Goal: Use online tool/utility: Utilize a website feature to perform a specific function

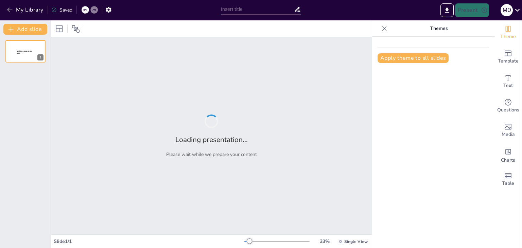
type input "Estrategias de Innovación en la Era Global: Redefiniendo el Periodismo Digital"
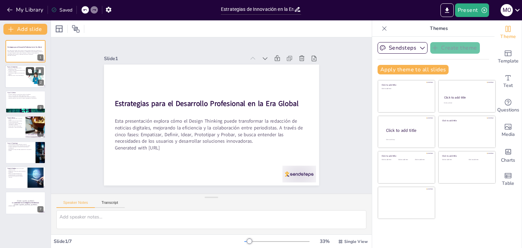
click at [30, 75] on button at bounding box center [30, 71] width 8 height 8
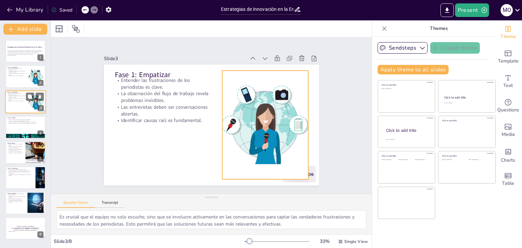
click at [25, 107] on div at bounding box center [25, 101] width 41 height 23
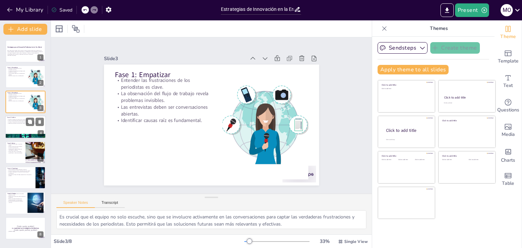
click at [18, 127] on div at bounding box center [25, 126] width 41 height 23
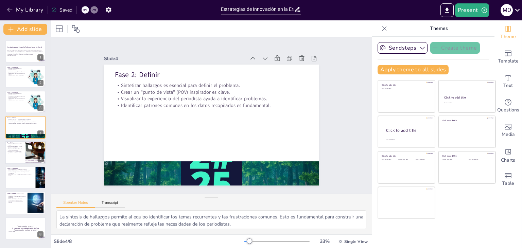
click at [18, 148] on p "Propuestas de solución deben ser innovadoras y prácticas." at bounding box center [15, 149] width 16 height 2
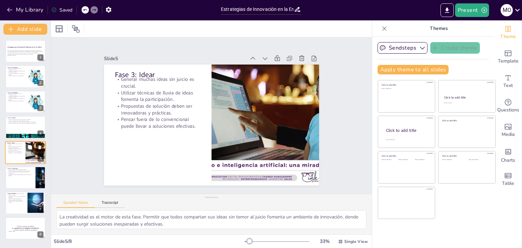
click at [18, 160] on div at bounding box center [25, 152] width 41 height 23
click at [18, 173] on p "Involucrar al equipo en la creación del prototipo es fundamental." at bounding box center [20, 172] width 26 height 2
type textarea "Los prototipos de baja fidelidad permiten al equipo visualizar sus ideas sin la…"
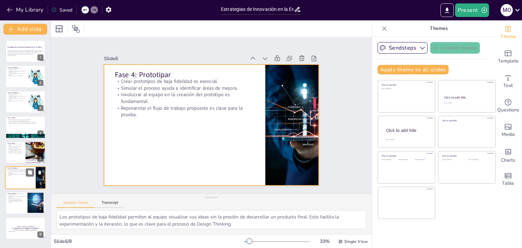
click at [19, 184] on div at bounding box center [25, 177] width 41 height 23
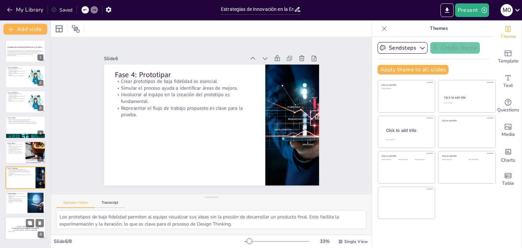
click at [22, 226] on p "[Todo: quote_symbol]" at bounding box center [25, 226] width 37 height 3
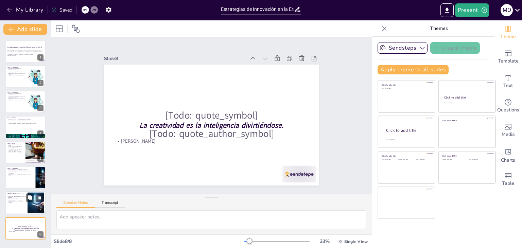
click at [14, 198] on p "Refinar el prototipo basado en la retroalimentación es fundamental." at bounding box center [16, 199] width 18 height 2
type textarea "La retroalimentación de usuarios reales proporciona información valiosa que no …"
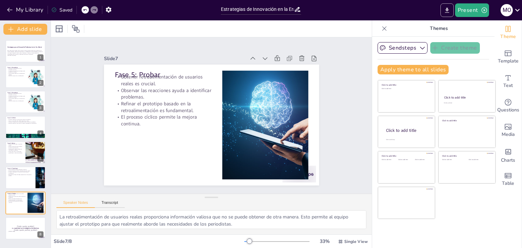
click at [450, 10] on icon "Export to PowerPoint" at bounding box center [446, 10] width 7 height 7
